Goal: Transaction & Acquisition: Download file/media

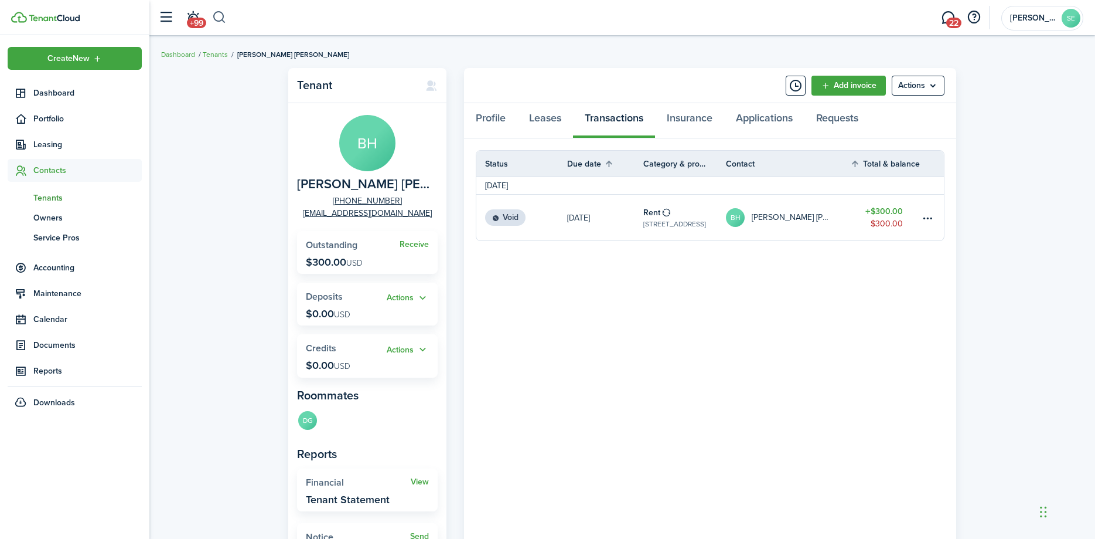
click at [215, 14] on button "button" at bounding box center [219, 18] width 15 height 20
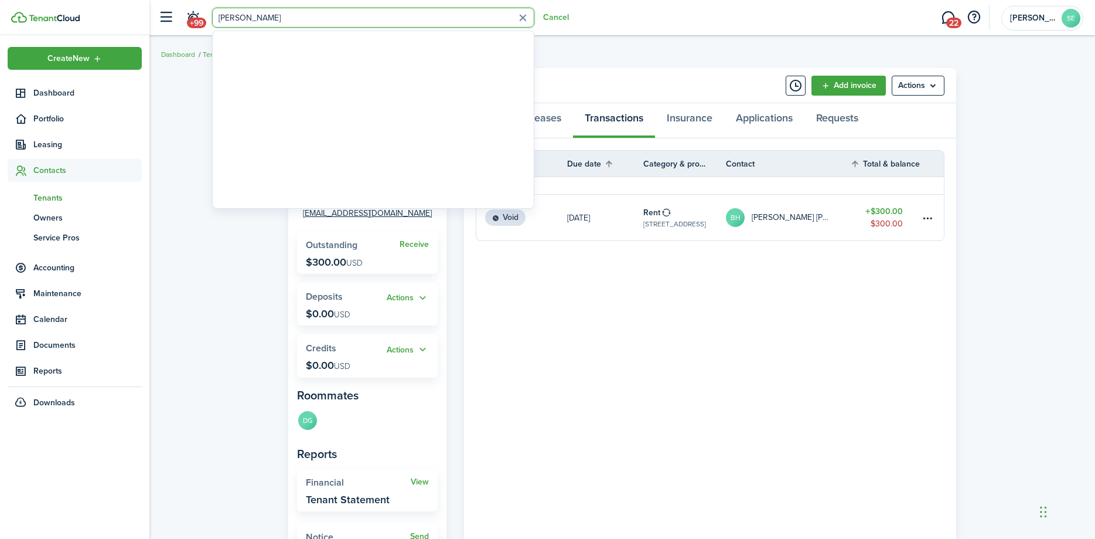
type input "[PERSON_NAME]"
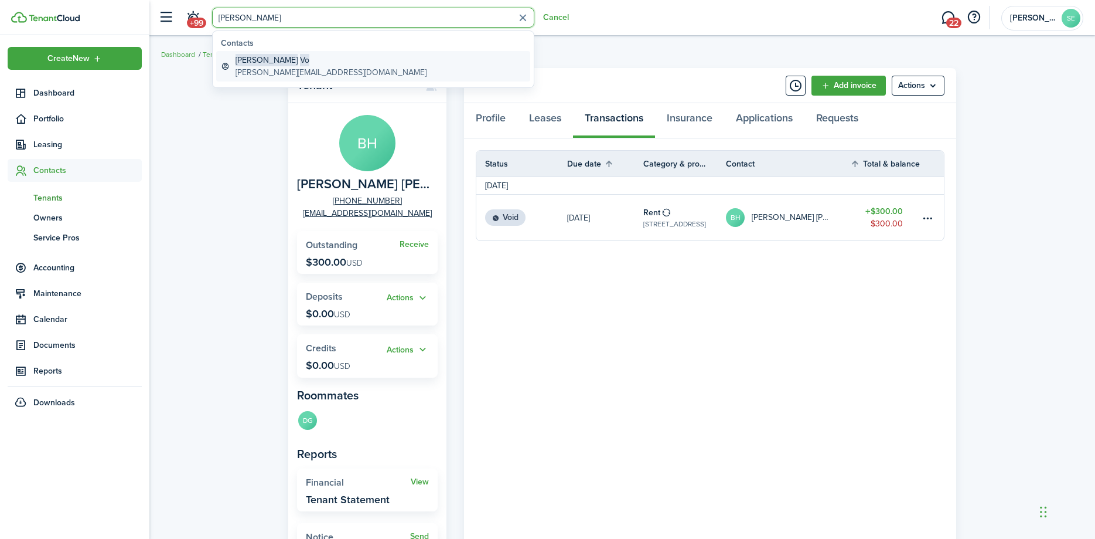
click at [264, 59] on global-search-item-title "[PERSON_NAME]" at bounding box center [331, 60] width 191 height 12
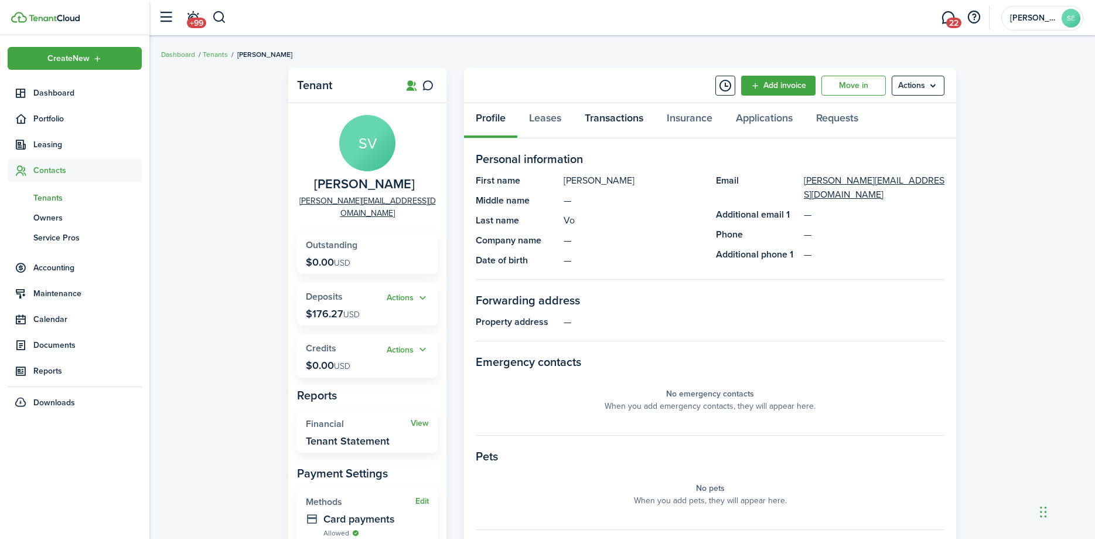
click at [632, 118] on link "Transactions" at bounding box center [614, 120] width 82 height 35
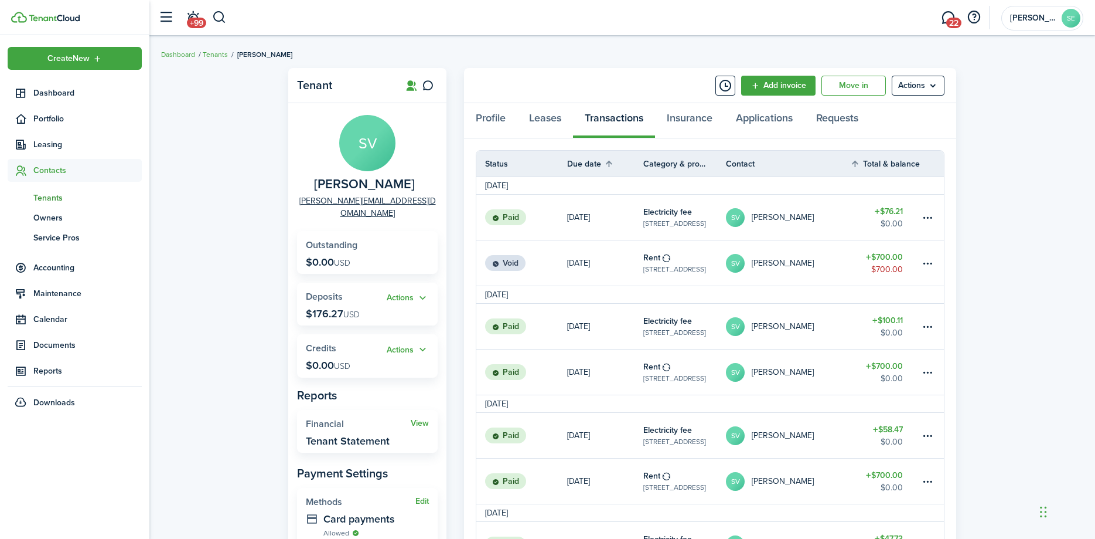
click at [788, 222] on table-profile-info-text "[PERSON_NAME]" at bounding box center [783, 217] width 62 height 9
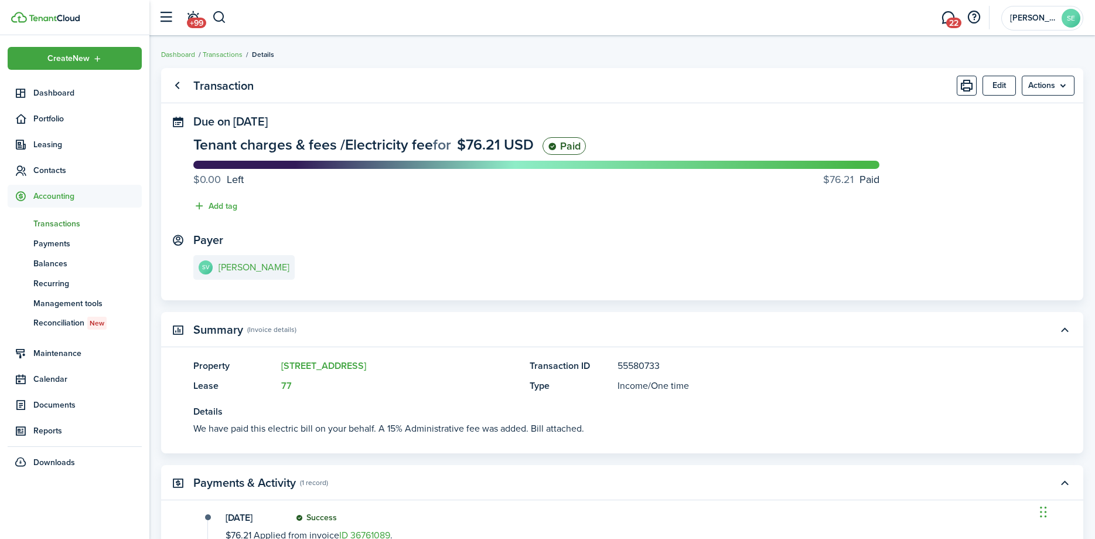
scroll to position [239, 0]
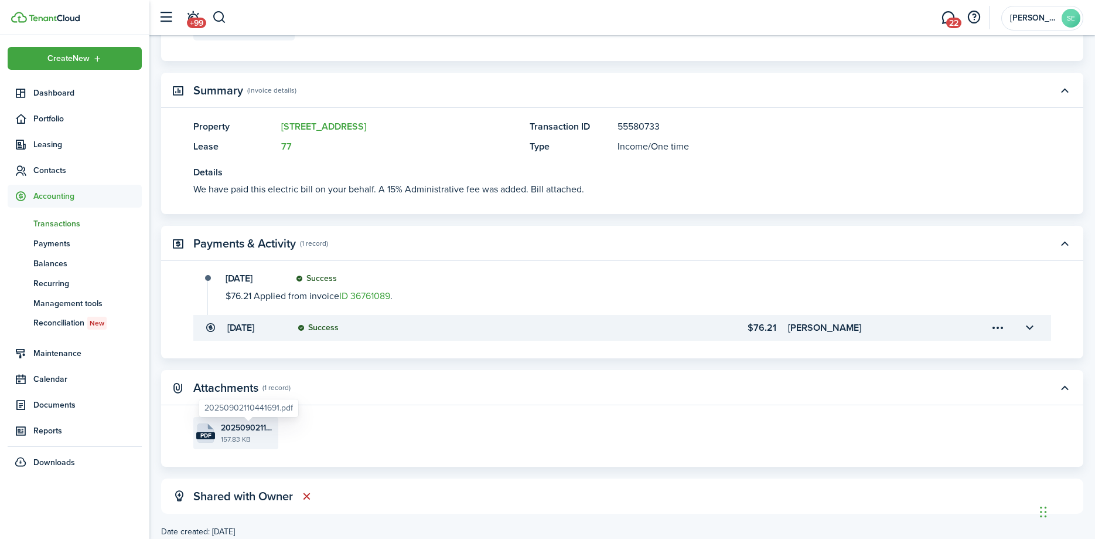
click at [241, 433] on span "20250902110441691.pdf" at bounding box center [248, 427] width 55 height 12
